Goal: Check status: Check status

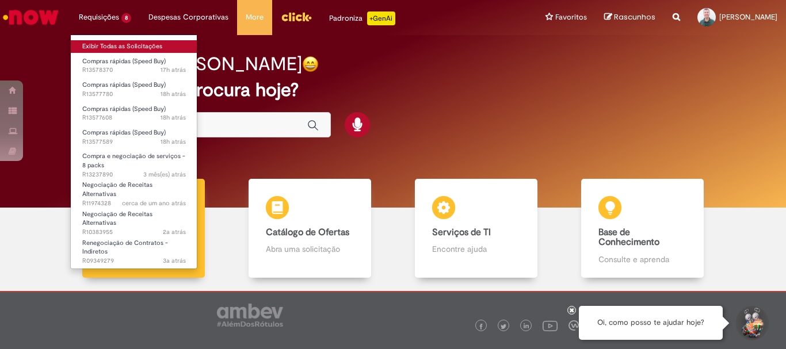
click at [113, 47] on link "Exibir Todas as Solicitações" at bounding box center [134, 46] width 127 height 13
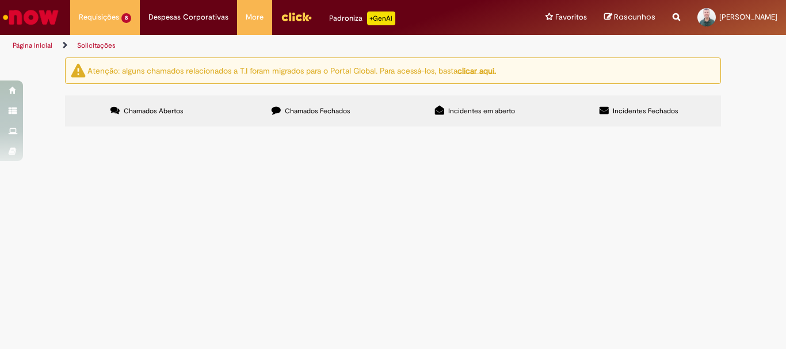
scroll to position [58, 0]
click at [0, 0] on span "Em Validação" at bounding box center [0, 0] width 0 height 0
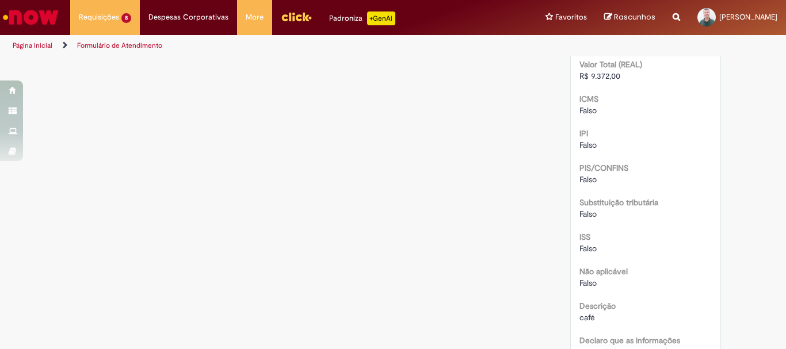
scroll to position [1093, 0]
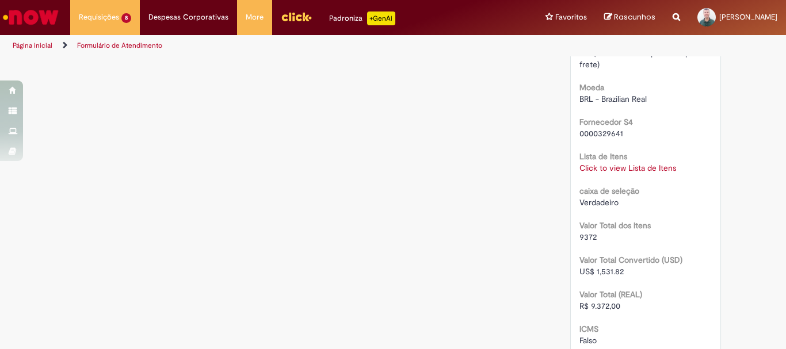
click at [647, 169] on link "Click to view Lista de Itens" at bounding box center [628, 168] width 97 height 10
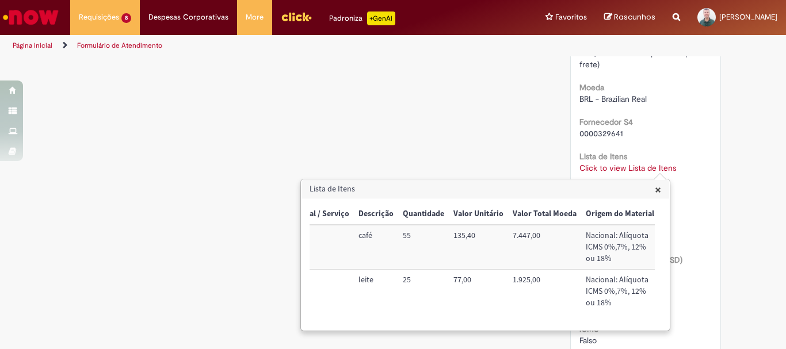
scroll to position [0, 367]
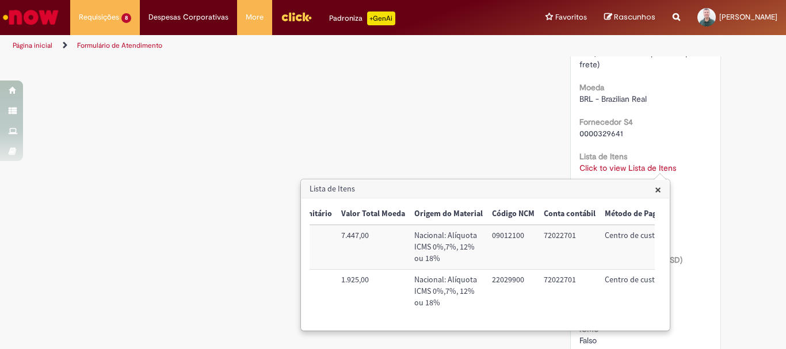
click at [520, 330] on div "× Trigger Tipo de Pedido = Material Código SAP Material / Serviço Descrição Qua…" at bounding box center [486, 265] width 368 height 132
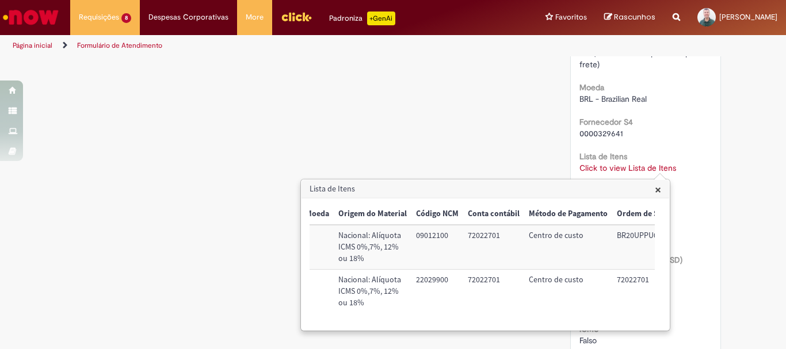
scroll to position [0, 468]
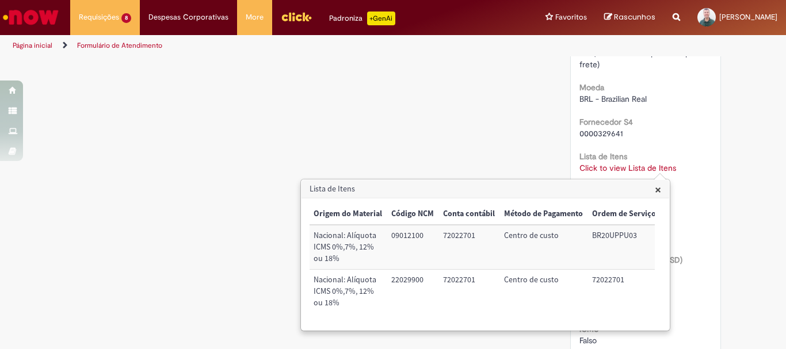
click at [658, 190] on span "×" at bounding box center [658, 190] width 6 height 16
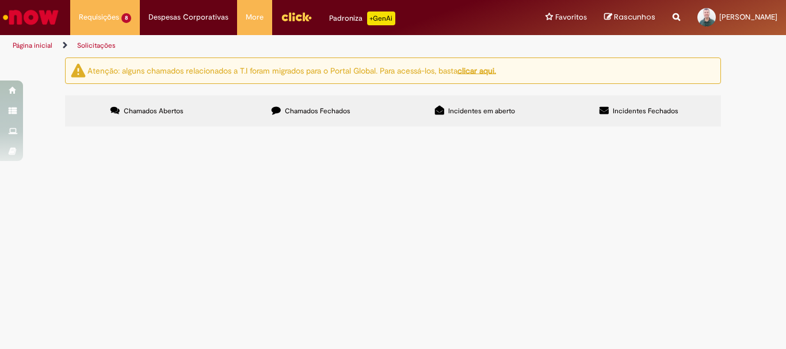
click at [0, 0] on span "Em Validação" at bounding box center [0, 0] width 0 height 0
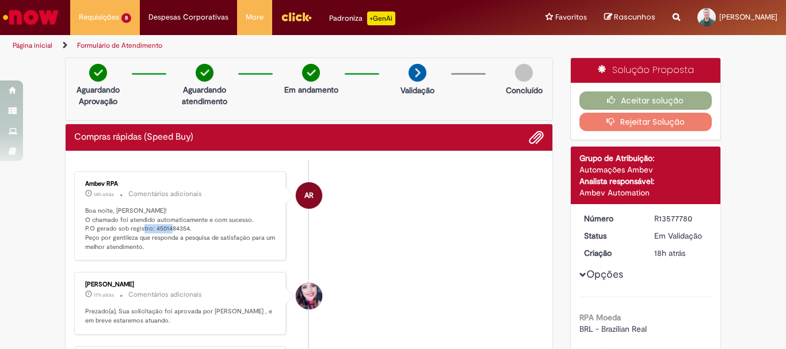
drag, startPoint x: 149, startPoint y: 232, endPoint x: 183, endPoint y: 230, distance: 34.0
click at [183, 230] on p "Boa noite, [PERSON_NAME]! O chamado foi atendido automaticamente e com sucesso.…" at bounding box center [181, 229] width 192 height 45
copy p "4501484354"
click at [646, 103] on button "Aceitar solução" at bounding box center [646, 101] width 133 height 18
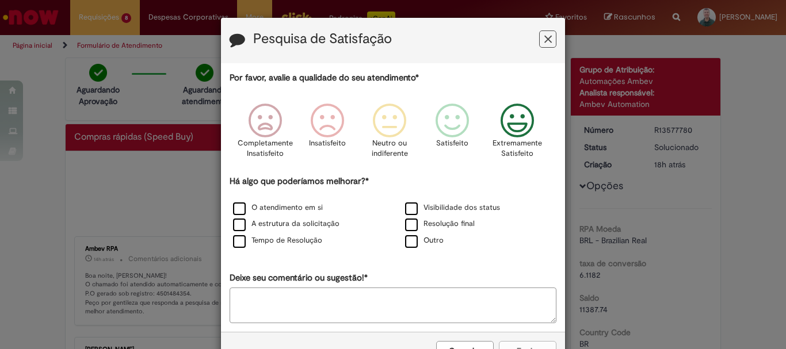
click at [519, 119] on icon "Feedback" at bounding box center [517, 121] width 43 height 35
click at [256, 209] on label "O atendimento em si" at bounding box center [278, 208] width 90 height 11
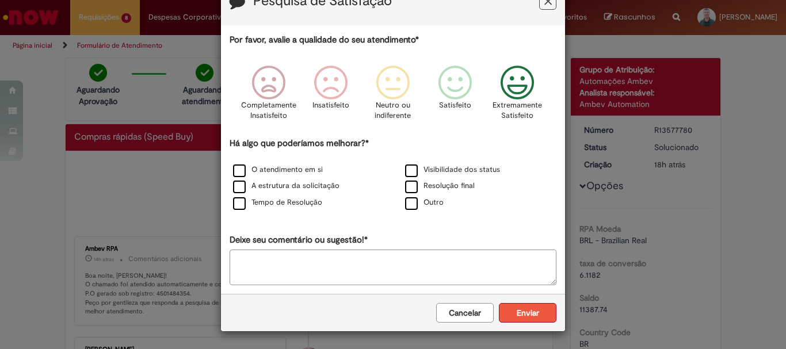
click at [515, 315] on button "Enviar" at bounding box center [528, 313] width 58 height 20
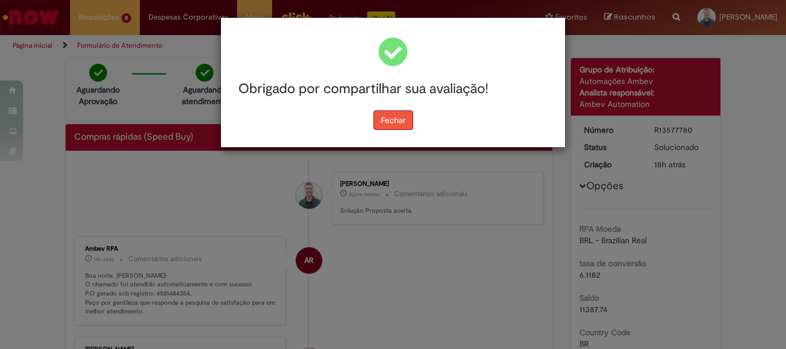
click at [394, 120] on button "Fechar" at bounding box center [394, 120] width 40 height 20
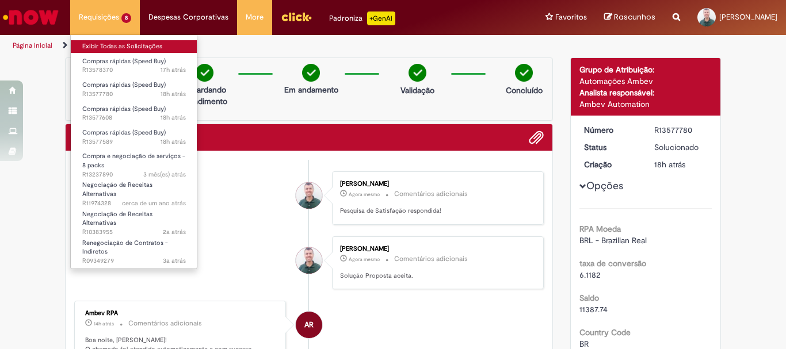
click at [113, 43] on link "Exibir Todas as Solicitações" at bounding box center [134, 46] width 127 height 13
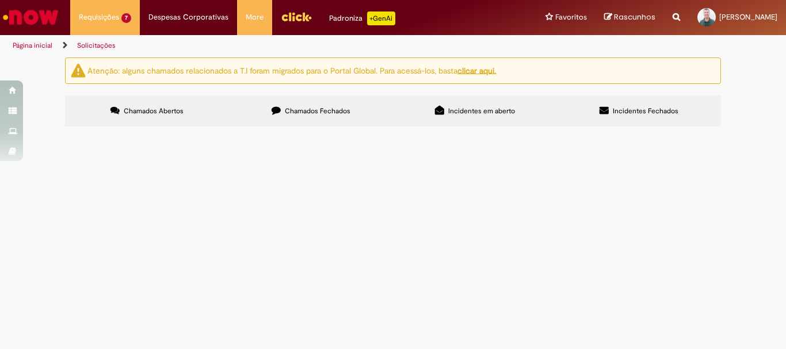
click at [0, 0] on span "Em Validação" at bounding box center [0, 0] width 0 height 0
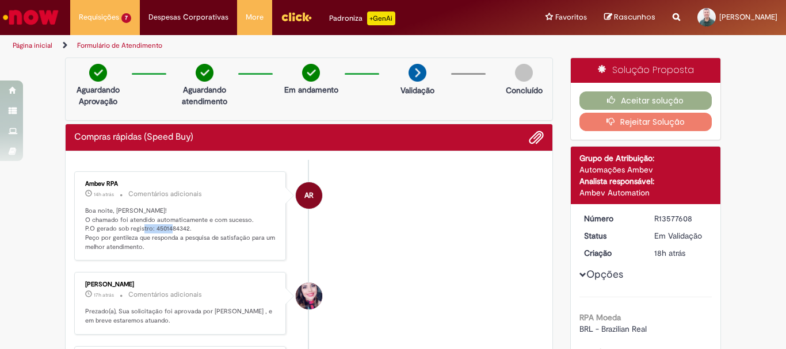
drag, startPoint x: 150, startPoint y: 230, endPoint x: 184, endPoint y: 228, distance: 34.0
click at [184, 228] on p "Boa noite, [PERSON_NAME]! O chamado foi atendido automaticamente e com sucesso.…" at bounding box center [181, 229] width 192 height 45
copy p "4501484342"
click at [649, 96] on button "Aceitar solução" at bounding box center [646, 101] width 133 height 18
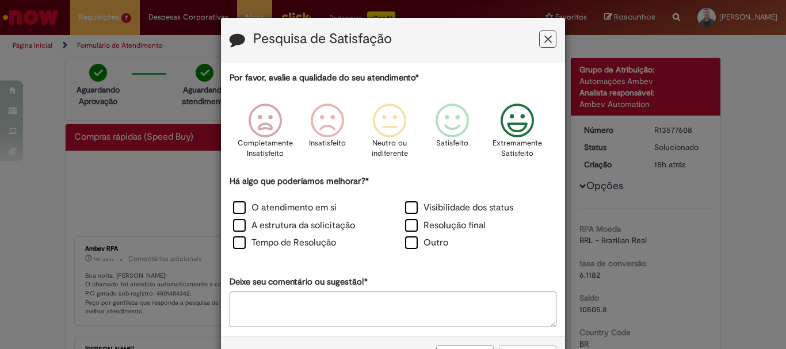
click at [521, 125] on icon "Feedback" at bounding box center [517, 121] width 43 height 35
click at [258, 199] on div "Há algo que poderíamos melhorar?* O atendimento em si Visibilidade dos status A…" at bounding box center [393, 215] width 327 height 78
click at [260, 208] on label "O atendimento em si" at bounding box center [285, 207] width 104 height 13
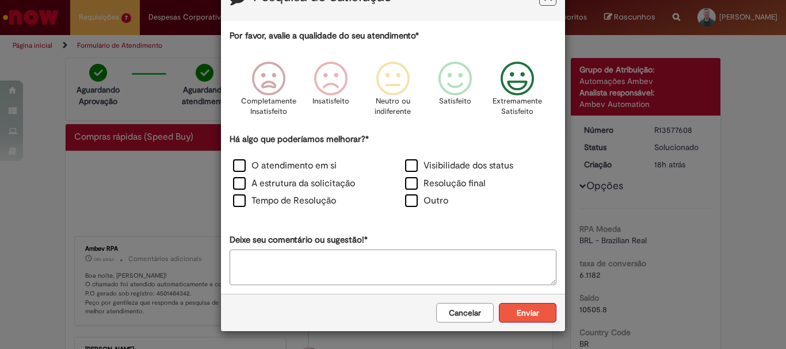
click at [512, 314] on button "Enviar" at bounding box center [528, 313] width 58 height 20
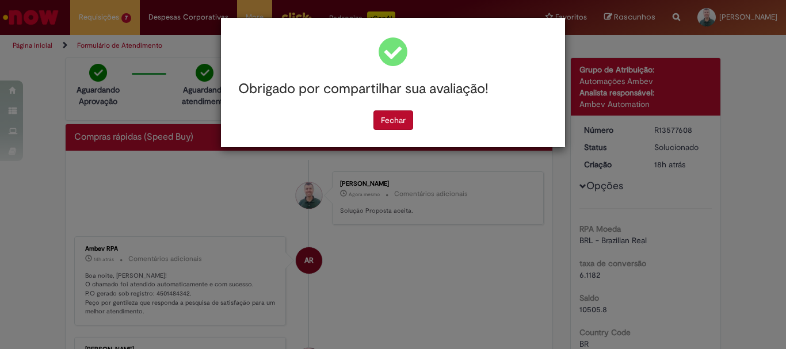
scroll to position [0, 0]
click at [394, 128] on button "Fechar" at bounding box center [394, 120] width 40 height 20
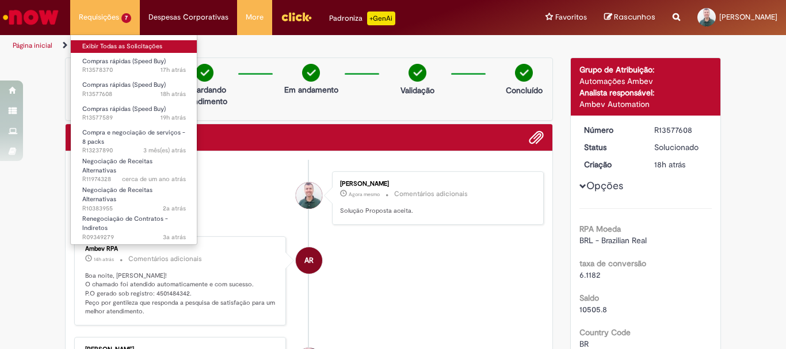
click at [103, 43] on link "Exibir Todas as Solicitações" at bounding box center [134, 46] width 127 height 13
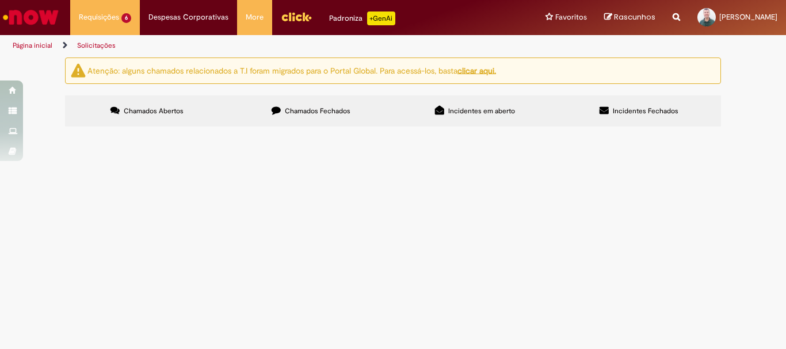
click at [0, 0] on span "Em Validação" at bounding box center [0, 0] width 0 height 0
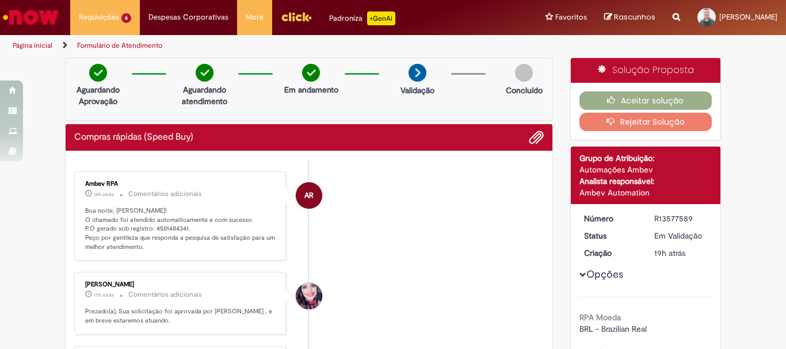
drag, startPoint x: 149, startPoint y: 165, endPoint x: 177, endPoint y: 165, distance: 28.2
click at [176, 224] on p "Boa noite, [PERSON_NAME]! O chamado foi atendido automaticamente e com sucesso.…" at bounding box center [181, 229] width 192 height 45
drag, startPoint x: 148, startPoint y: 231, endPoint x: 182, endPoint y: 230, distance: 33.4
click at [182, 230] on p "Boa noite, [PERSON_NAME]! O chamado foi atendido automaticamente e com sucesso.…" at bounding box center [181, 229] width 192 height 45
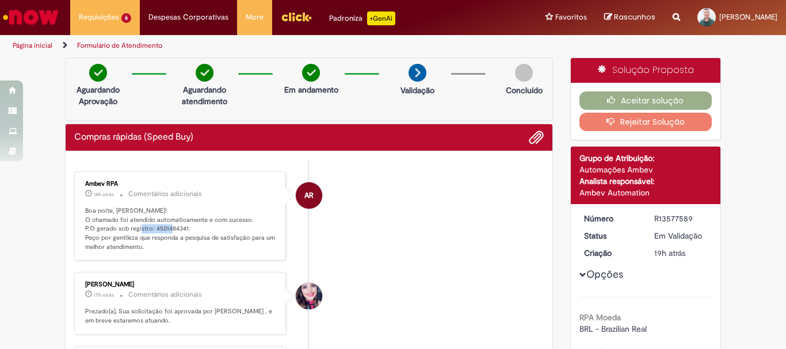
copy p "4501484341"
click at [664, 100] on button "Aceitar solução" at bounding box center [646, 101] width 133 height 18
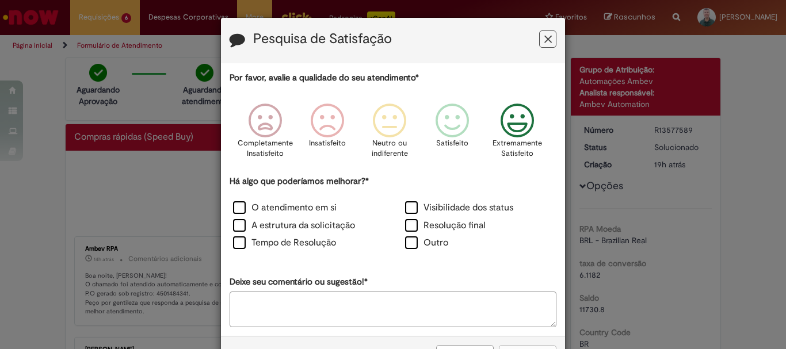
click at [508, 129] on icon "Feedback" at bounding box center [517, 121] width 43 height 35
click at [281, 208] on label "O atendimento em si" at bounding box center [285, 207] width 104 height 13
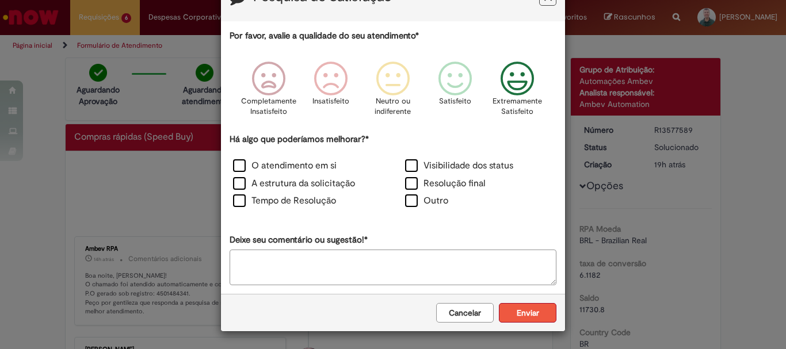
click at [524, 306] on button "Enviar" at bounding box center [528, 313] width 58 height 20
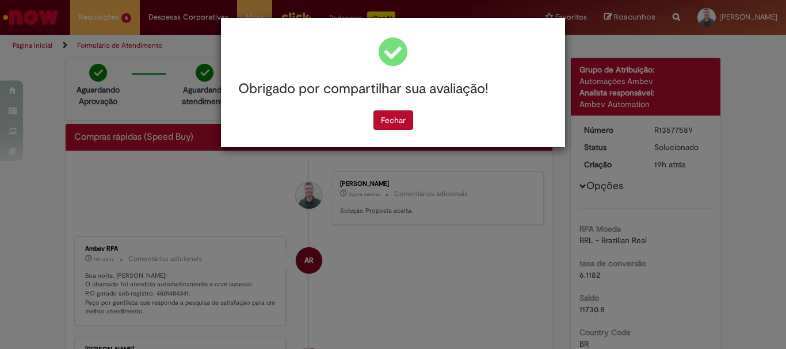
scroll to position [0, 0]
click at [395, 119] on button "Fechar" at bounding box center [394, 120] width 40 height 20
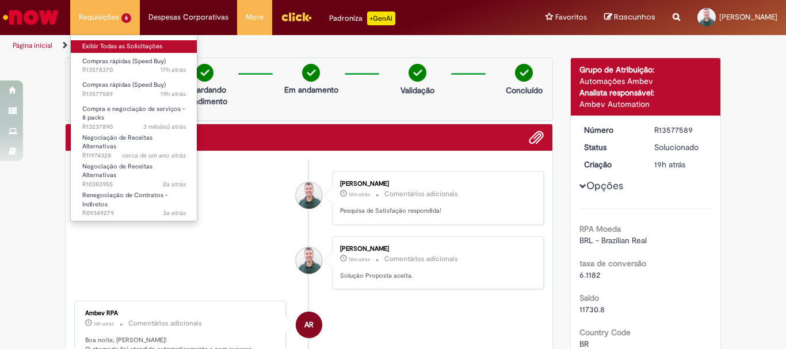
click at [92, 47] on link "Exibir Todas as Solicitações" at bounding box center [134, 46] width 127 height 13
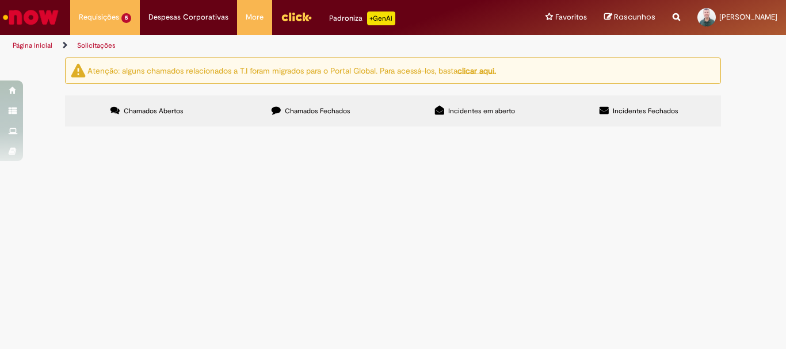
click at [0, 0] on span "Em Validação" at bounding box center [0, 0] width 0 height 0
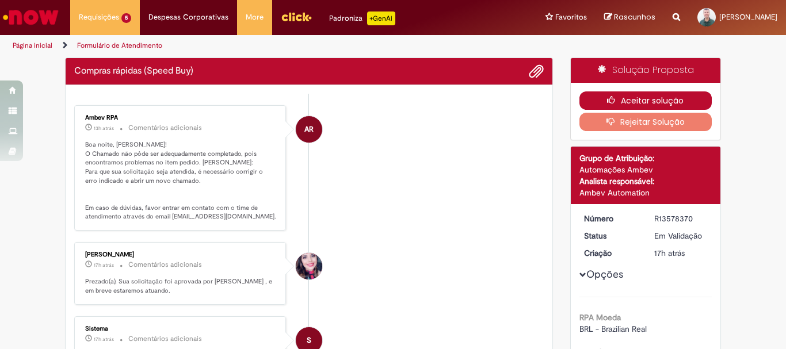
click at [634, 98] on button "Aceitar solução" at bounding box center [646, 101] width 133 height 18
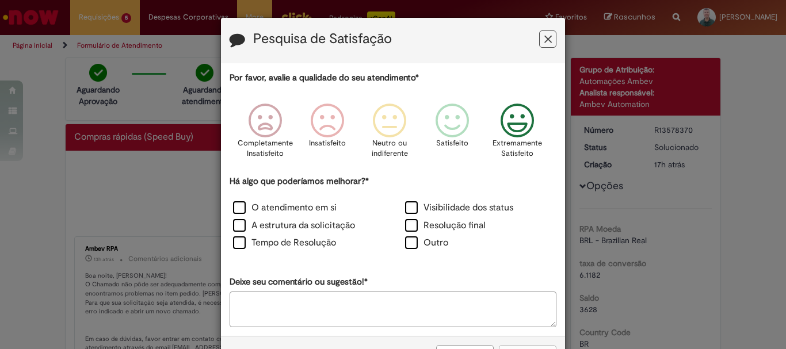
click at [502, 121] on icon "Feedback" at bounding box center [517, 121] width 43 height 35
click at [285, 214] on label "O atendimento em si" at bounding box center [285, 207] width 104 height 13
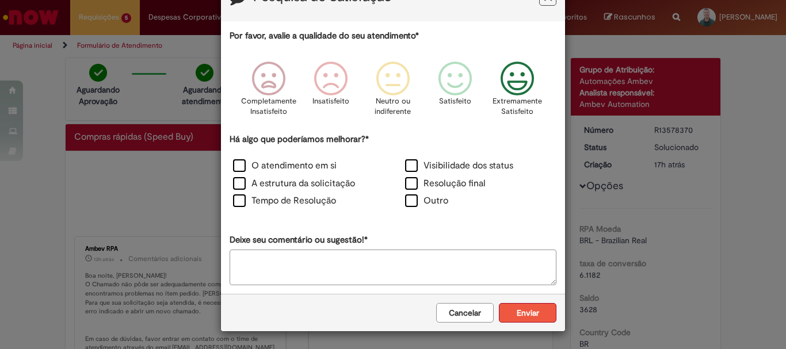
click at [522, 313] on button "Enviar" at bounding box center [528, 313] width 58 height 20
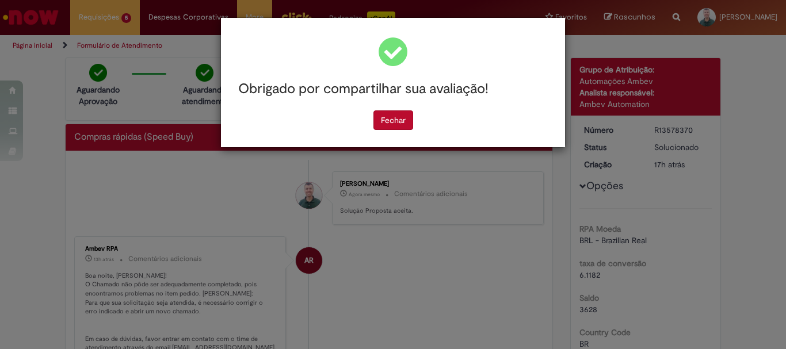
scroll to position [0, 0]
click at [385, 112] on button "Fechar" at bounding box center [394, 120] width 40 height 20
